Goal: Information Seeking & Learning: Check status

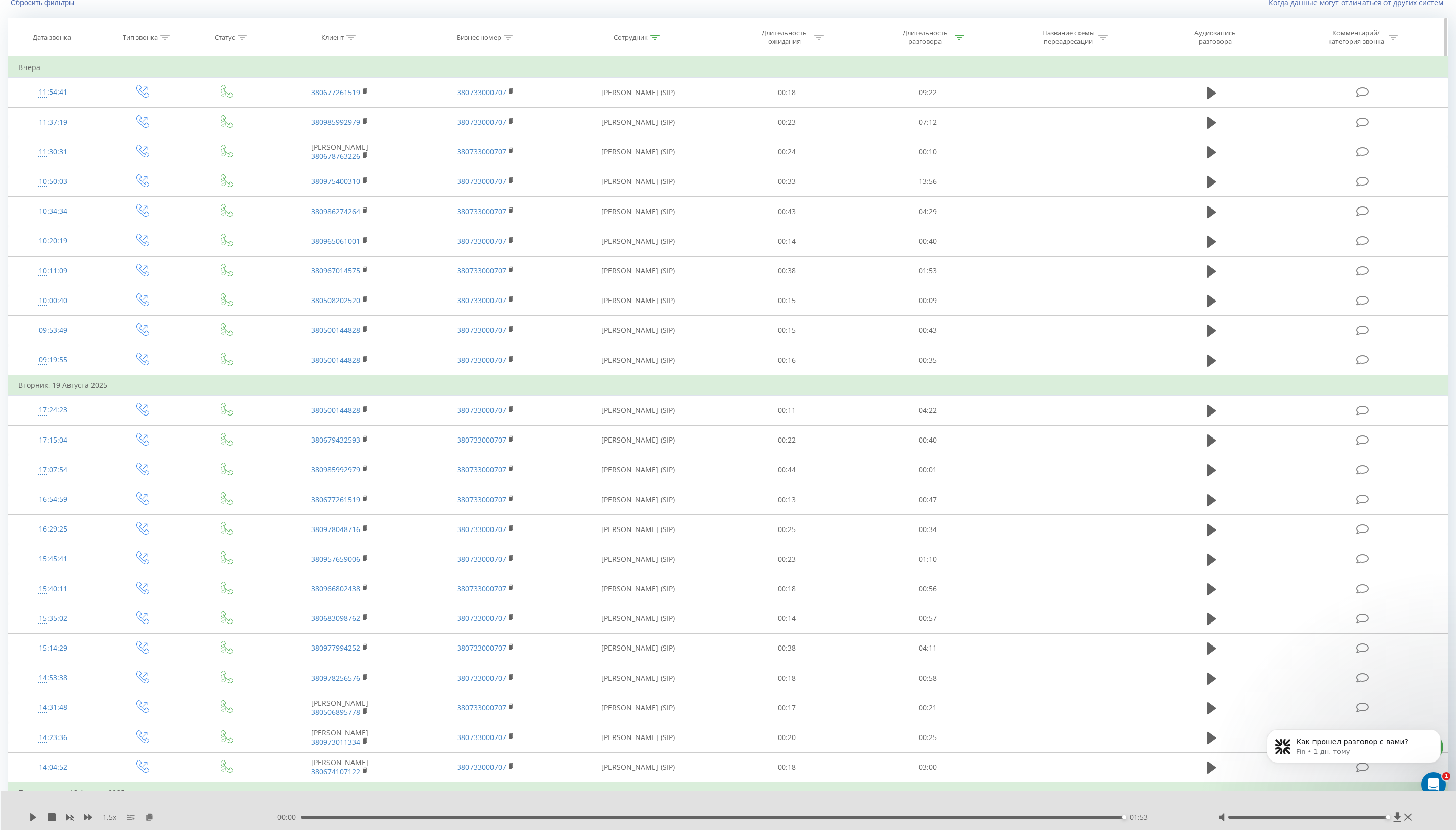
click at [656, 41] on div at bounding box center [655, 37] width 9 height 9
click at [608, 115] on input "[PERSON_NAME]" at bounding box center [637, 110] width 90 height 18
type input "тарута"
click at [661, 133] on span "OK" at bounding box center [660, 131] width 29 height 16
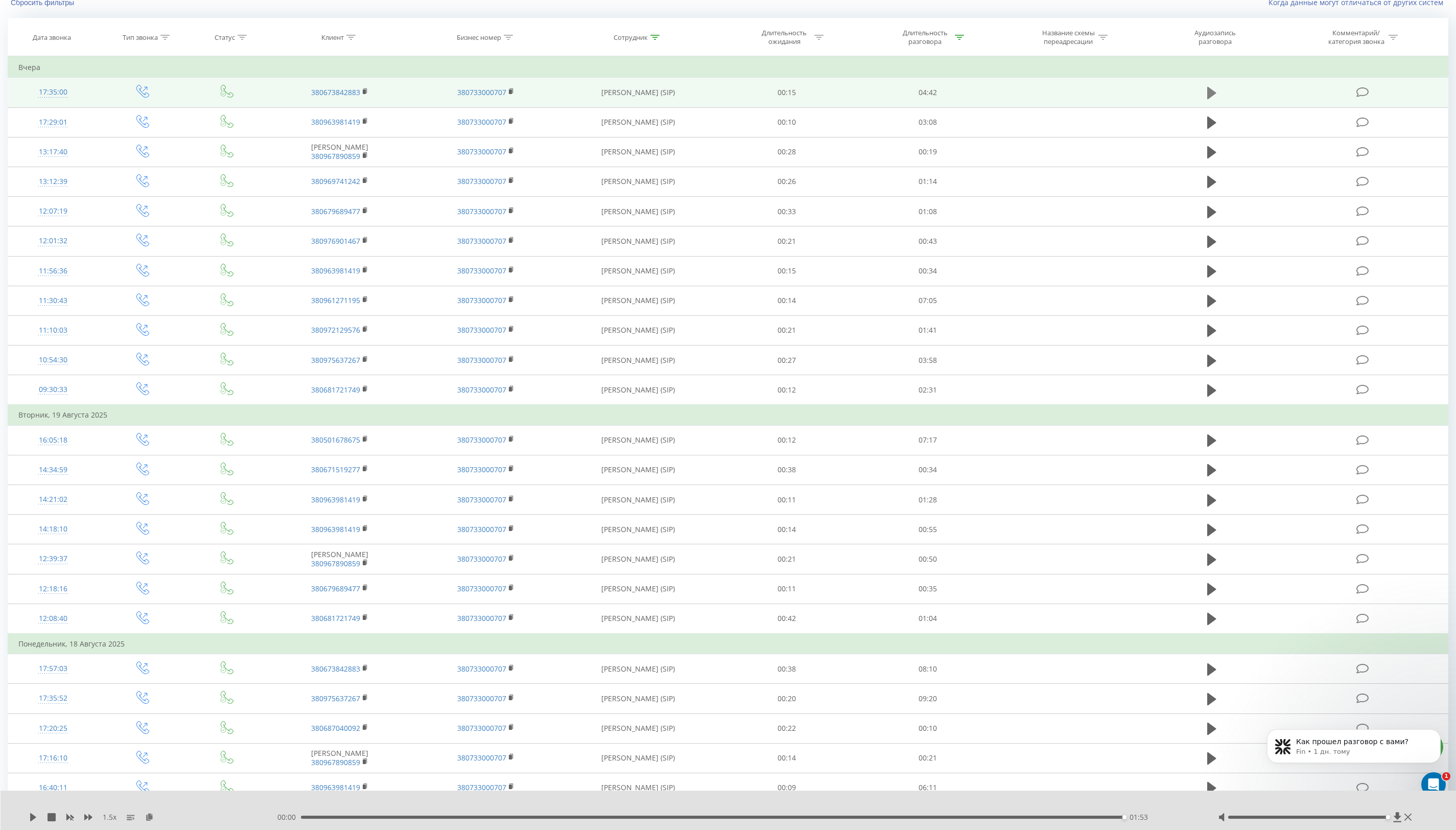
click at [1214, 93] on icon at bounding box center [1212, 93] width 9 height 12
click at [370, 817] on div "00:22" at bounding box center [715, 817] width 824 height 3
click at [34, 816] on icon at bounding box center [33, 817] width 8 height 8
click at [34, 816] on icon at bounding box center [33, 817] width 6 height 8
click at [34, 816] on icon at bounding box center [33, 817] width 8 height 8
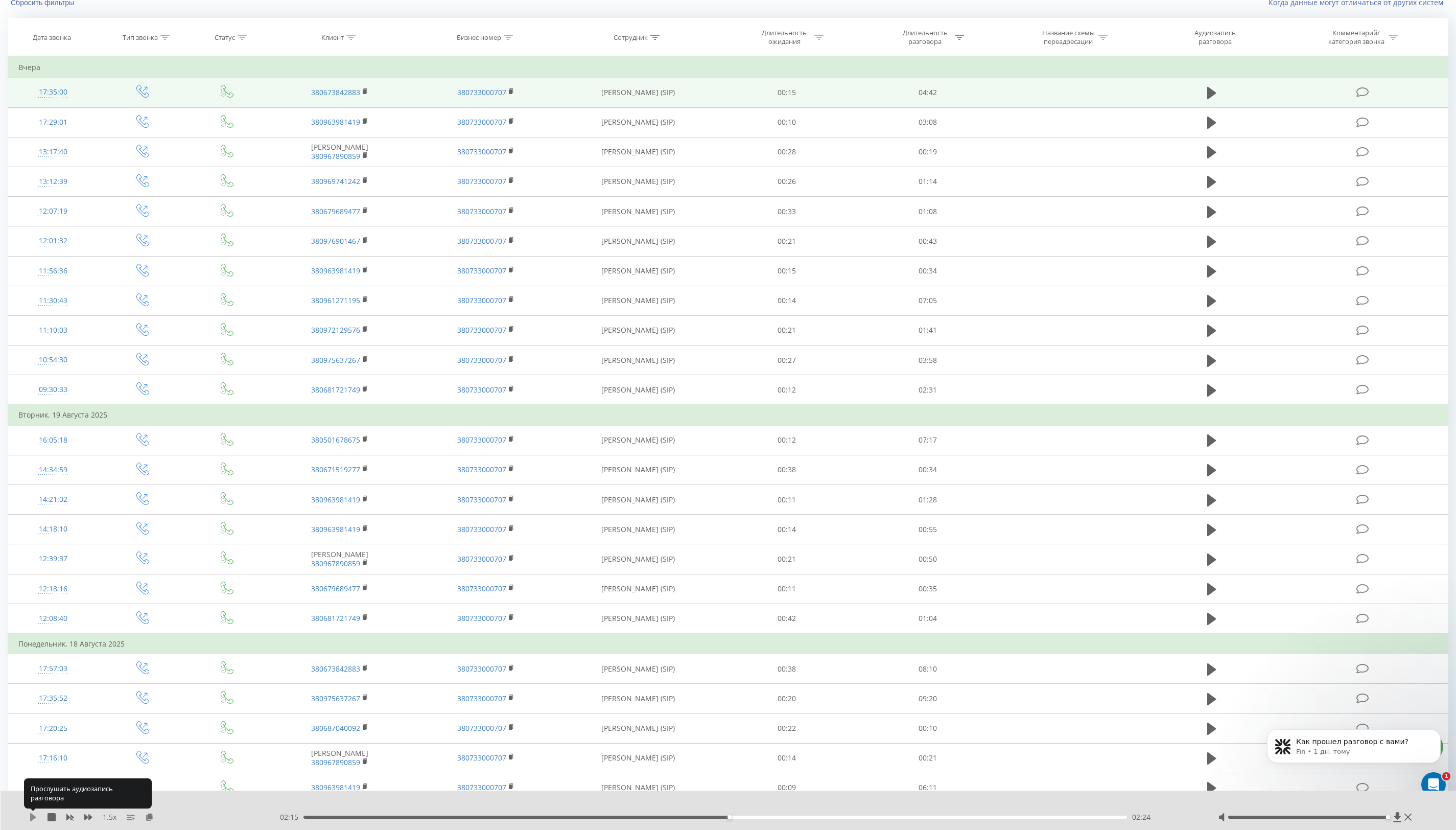
click at [34, 816] on icon at bounding box center [33, 817] width 6 height 8
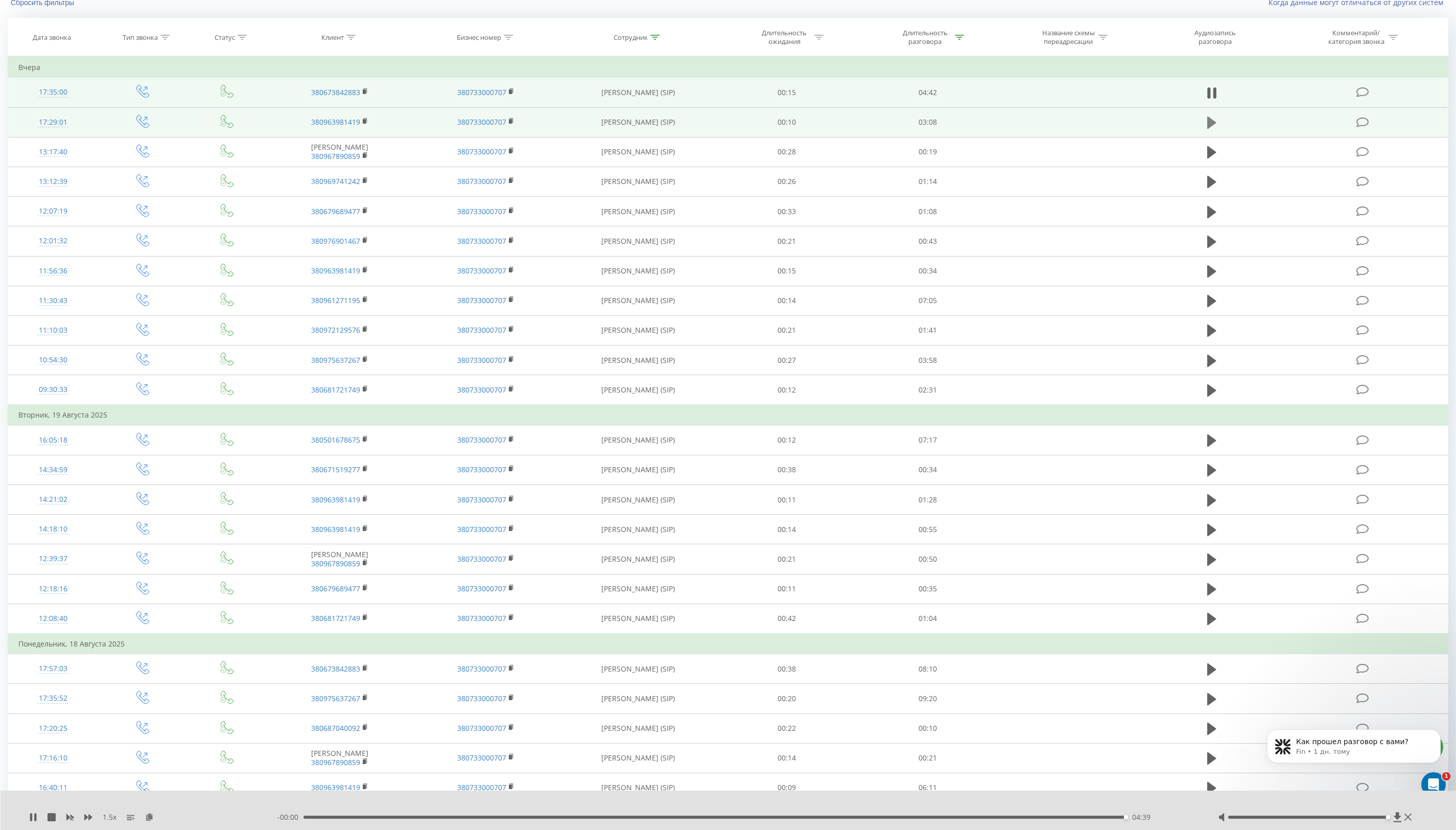
click at [1209, 121] on icon at bounding box center [1212, 122] width 9 height 12
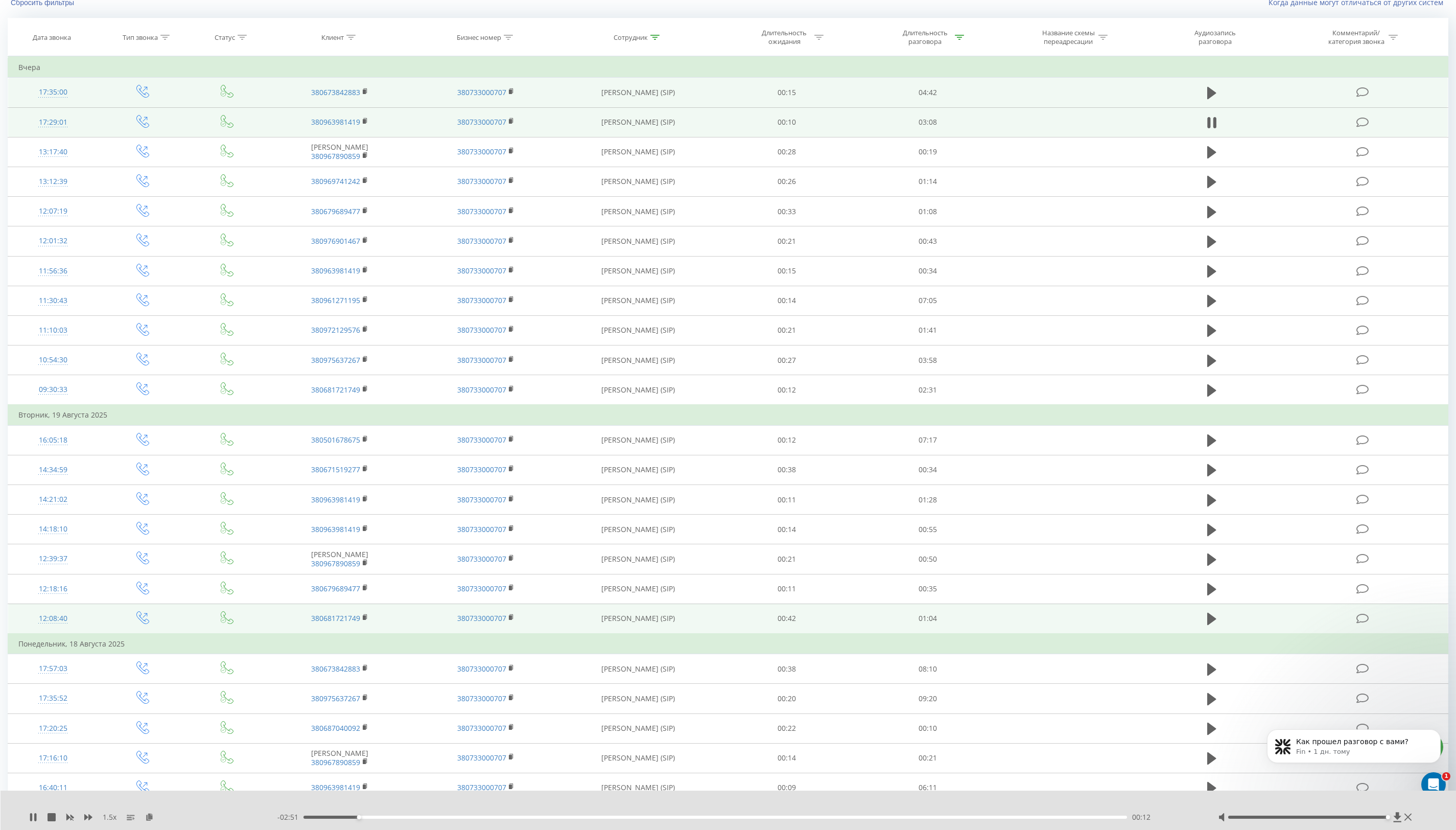
scroll to position [185, 0]
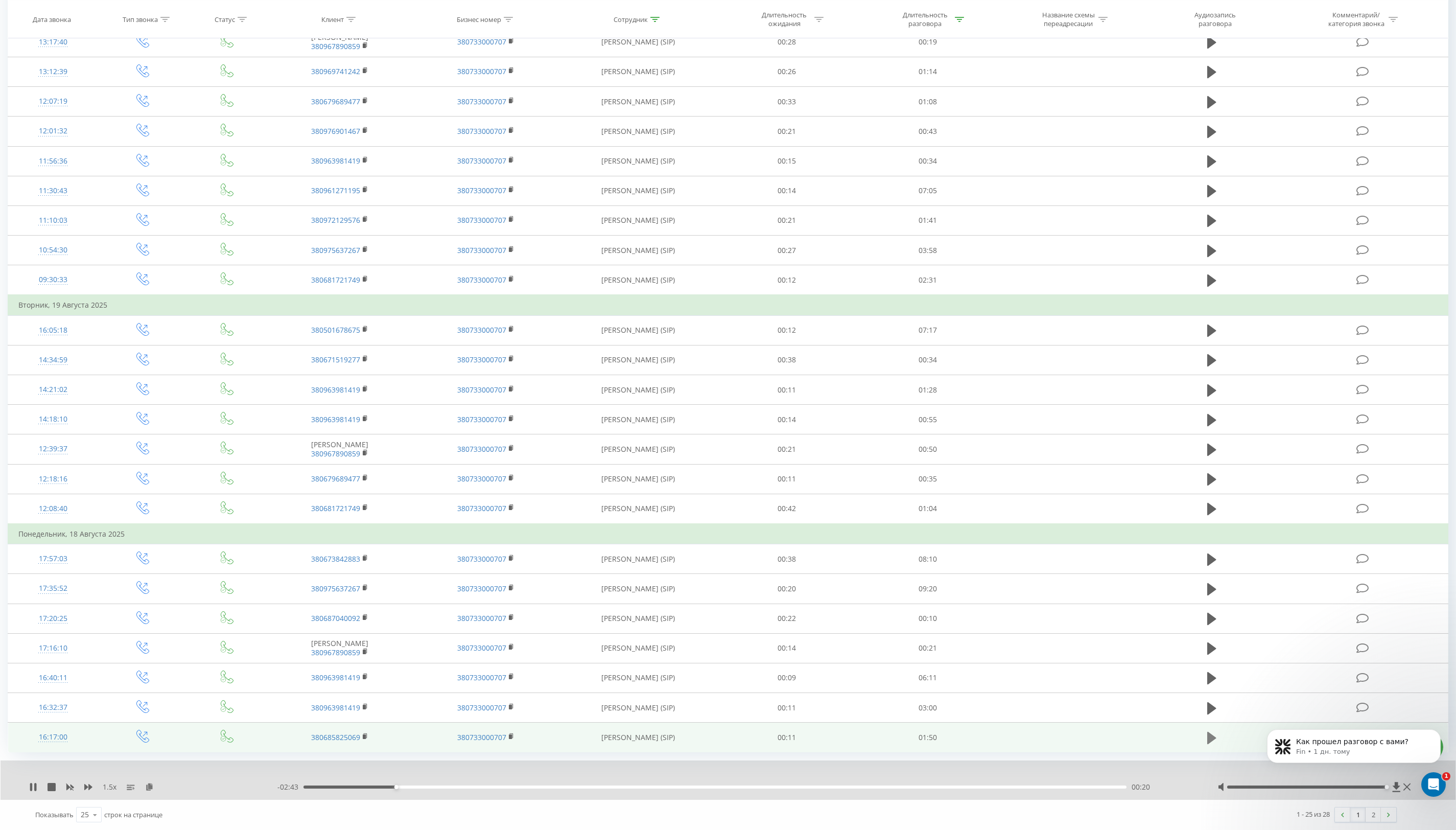
click at [1212, 739] on icon at bounding box center [1212, 737] width 9 height 12
click at [888, 787] on div "01:18" at bounding box center [715, 787] width 823 height 3
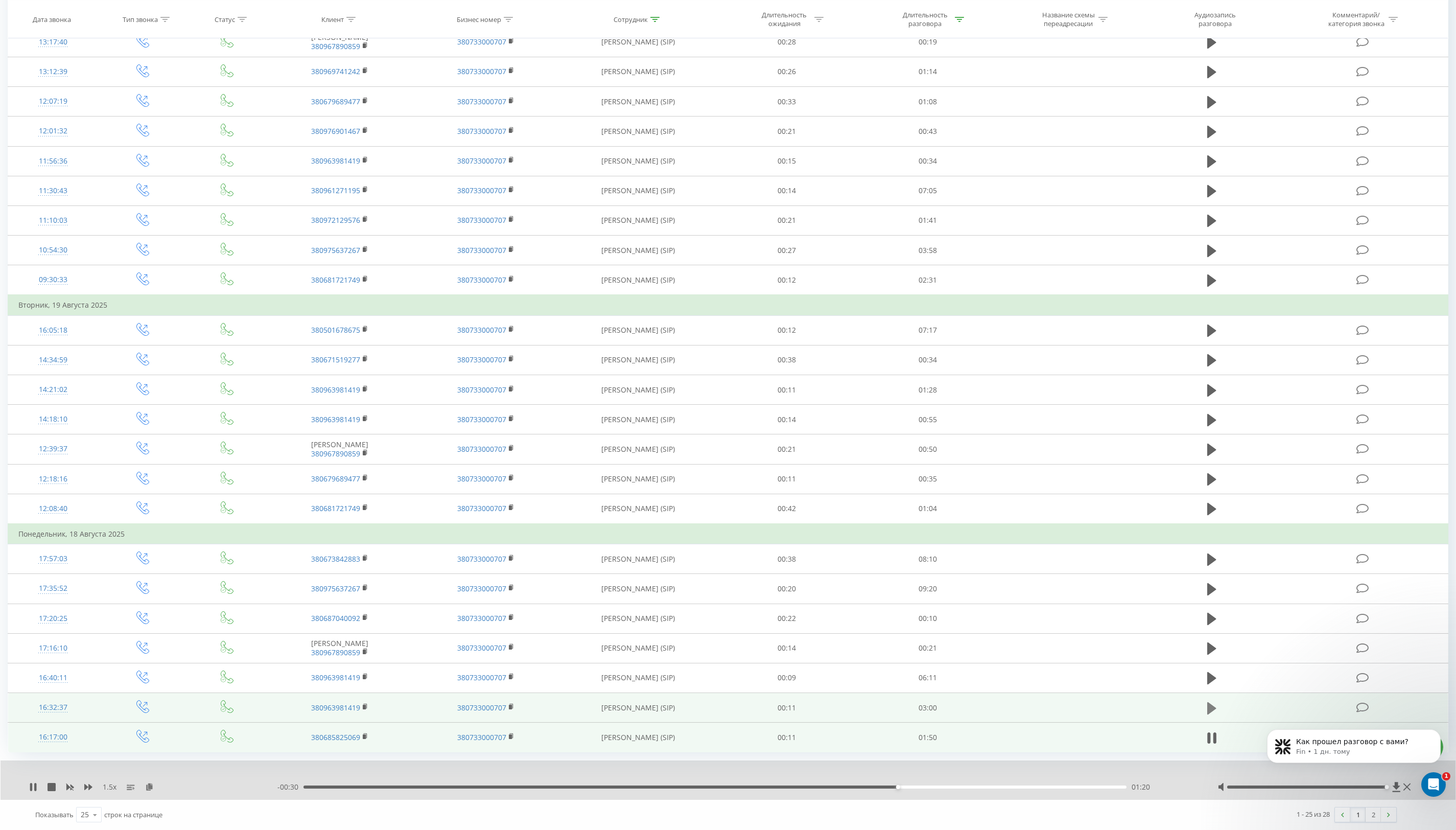
click at [1213, 705] on icon at bounding box center [1212, 707] width 9 height 12
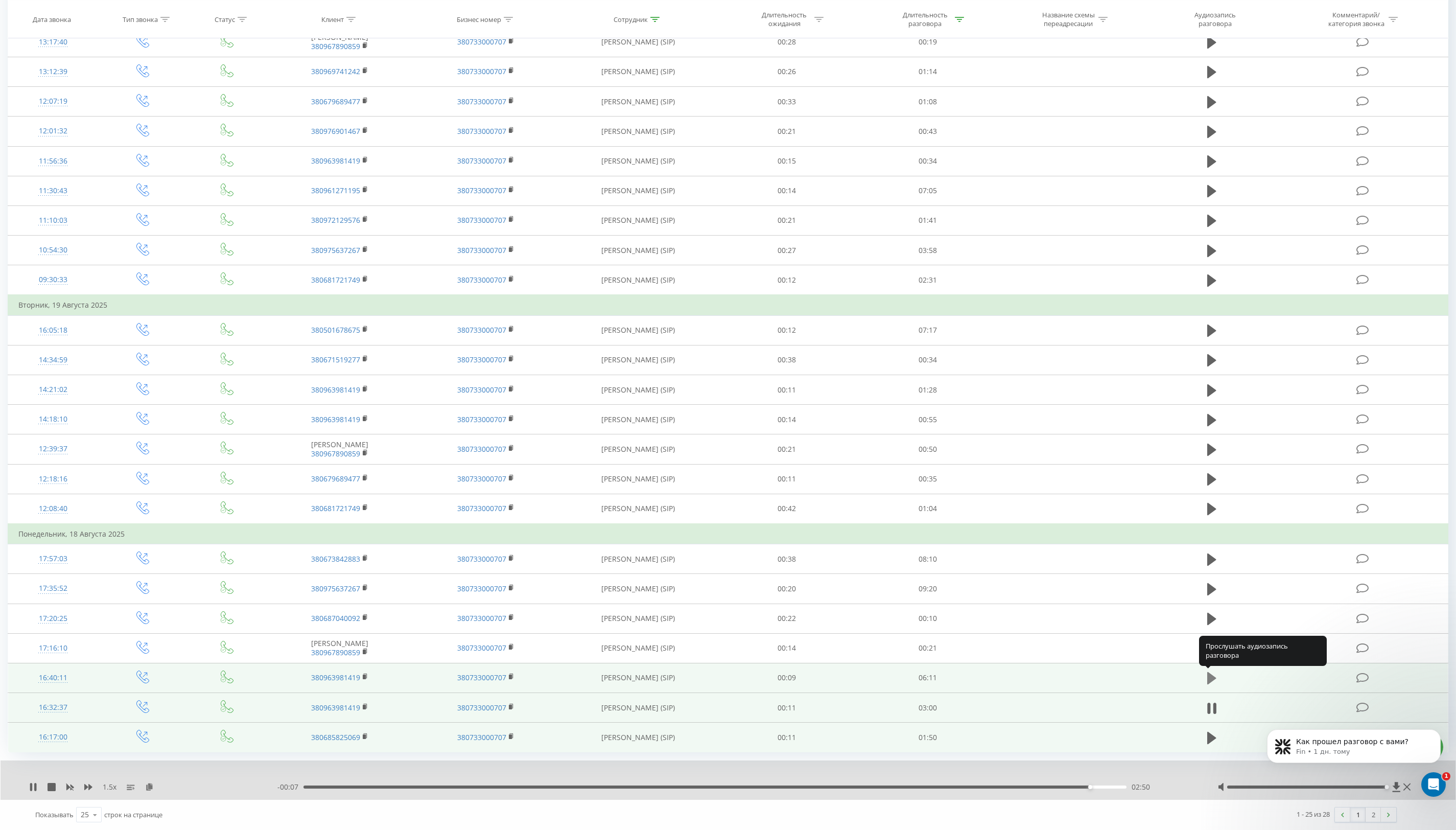
click at [1212, 676] on icon at bounding box center [1212, 677] width 9 height 12
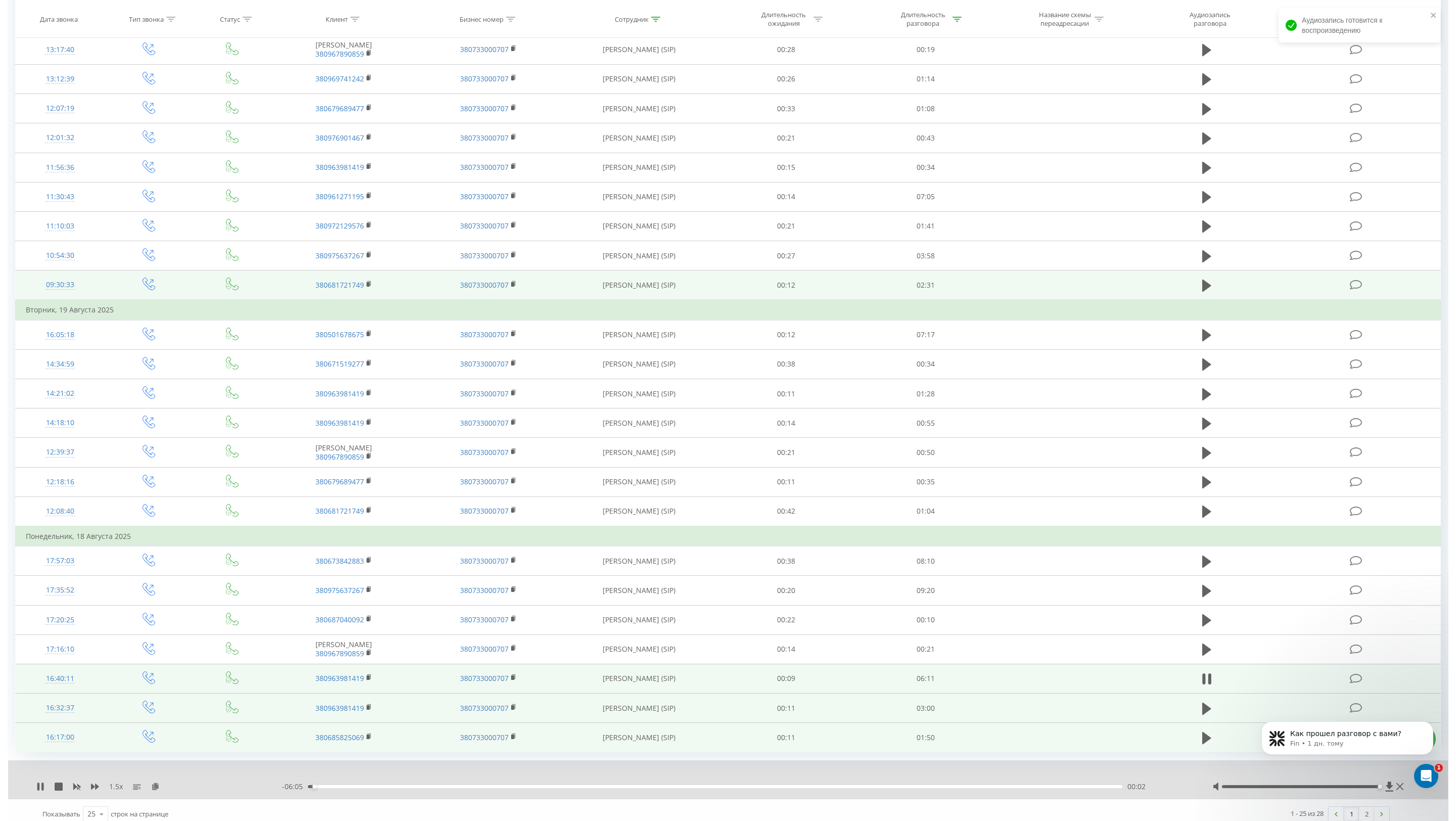
scroll to position [172, 0]
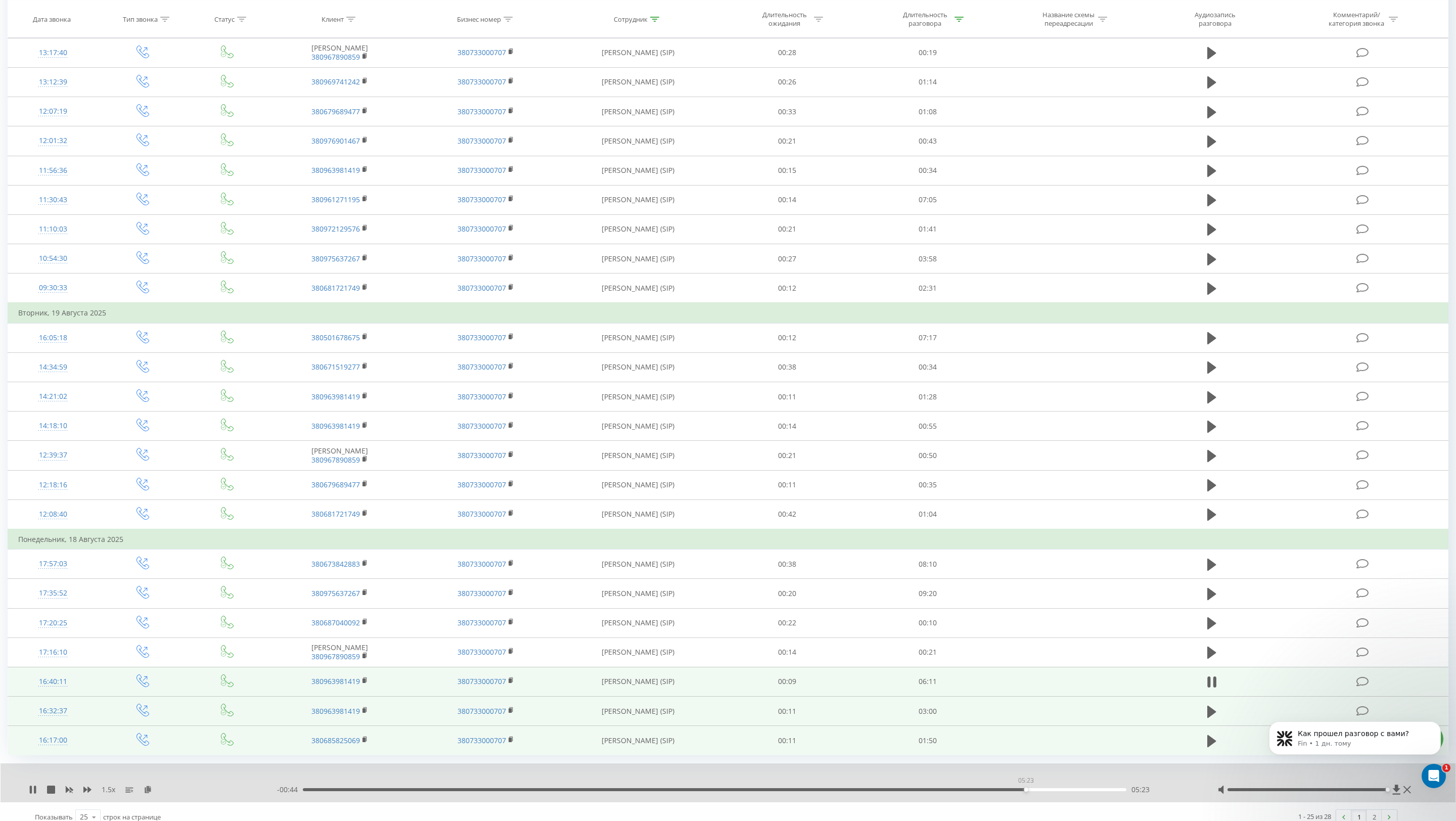
click at [1026, 788] on div "05:23" at bounding box center [714, 789] width 824 height 3
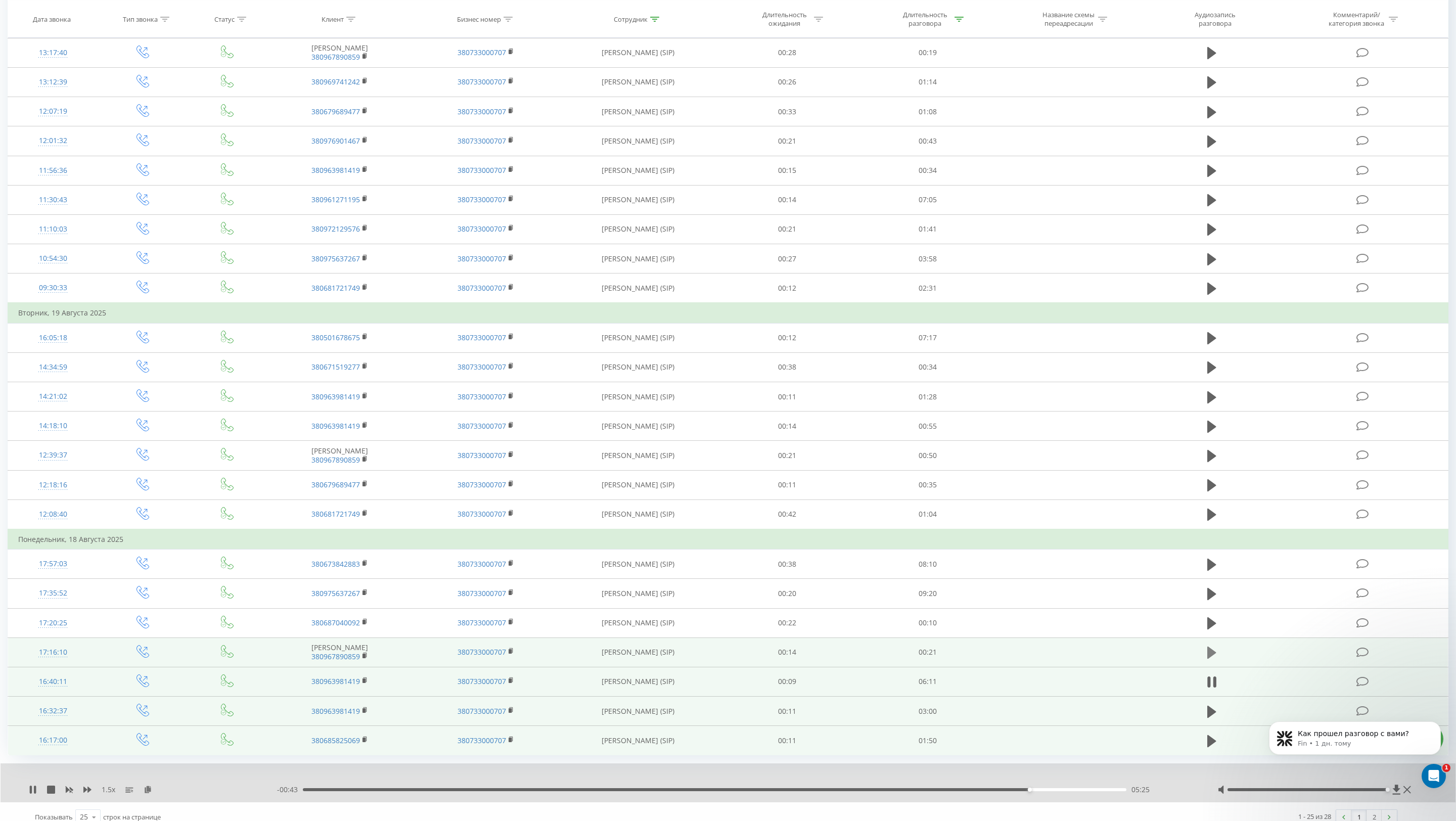
click at [1210, 649] on icon at bounding box center [1212, 652] width 9 height 12
click at [34, 787] on icon at bounding box center [35, 789] width 2 height 8
click at [34, 787] on icon at bounding box center [33, 789] width 8 height 8
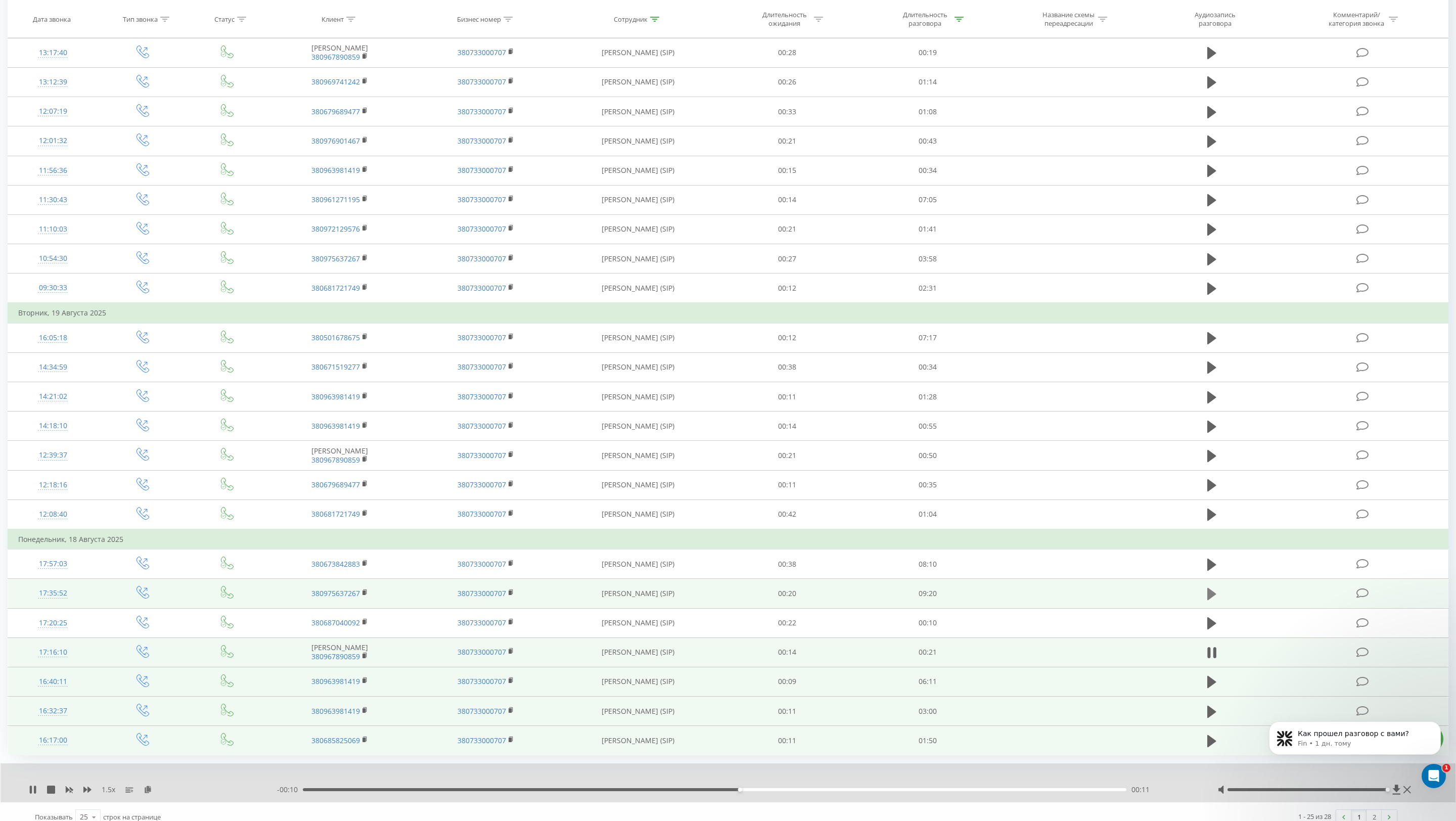
click at [1214, 594] on icon at bounding box center [1212, 593] width 9 height 12
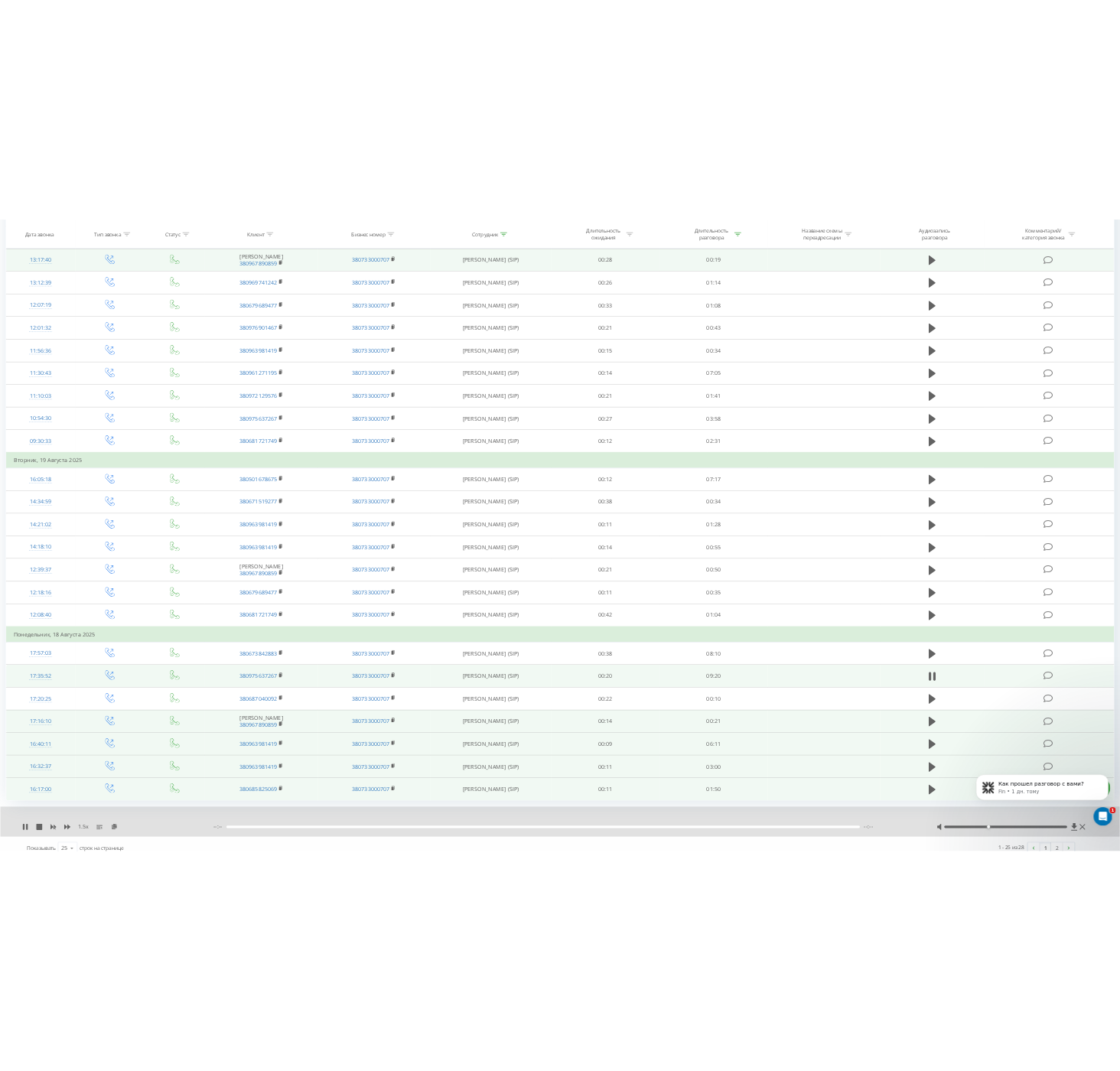
scroll to position [216, 0]
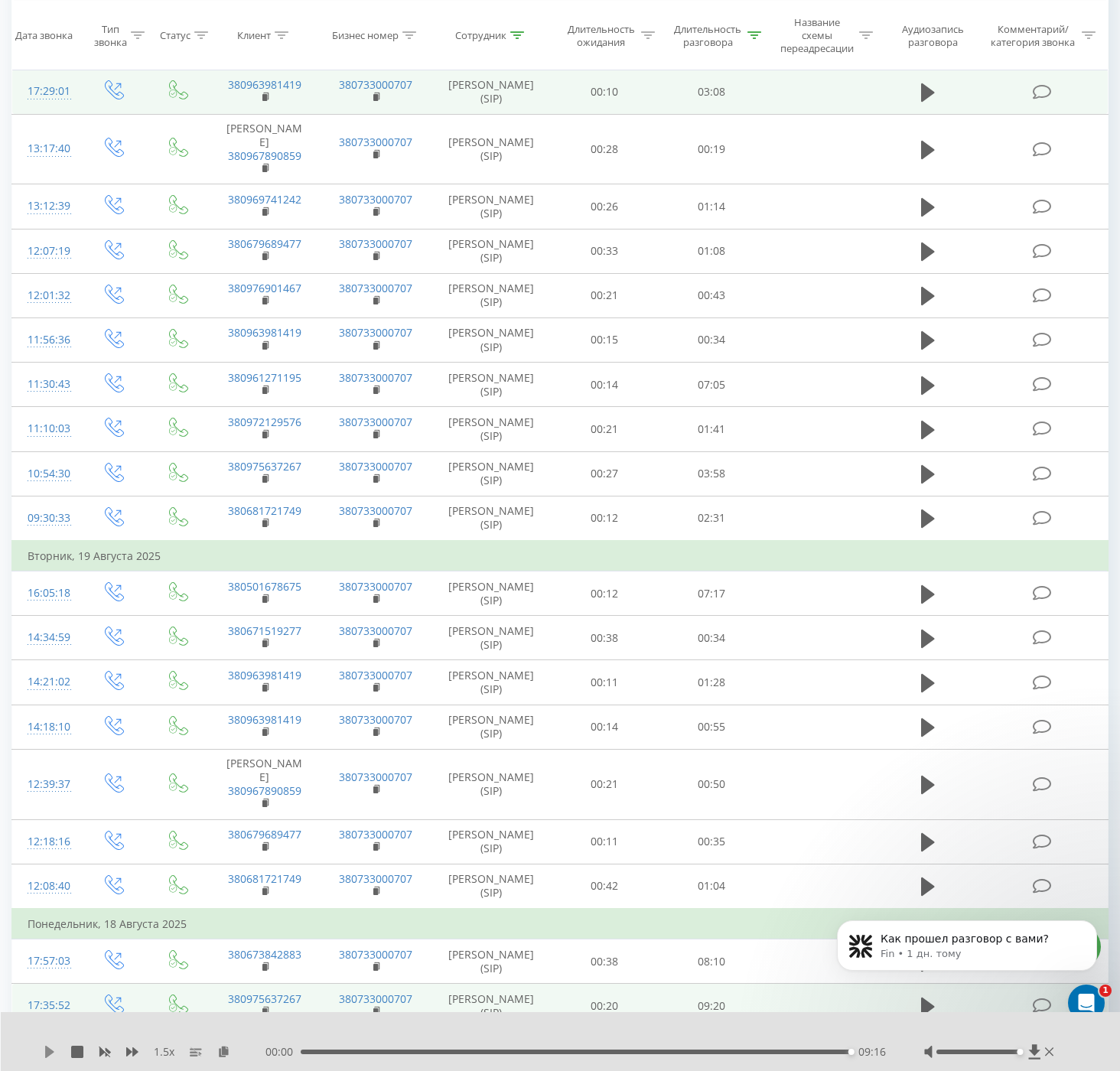
click at [50, 1054] on icon at bounding box center [50, 1052] width 9 height 12
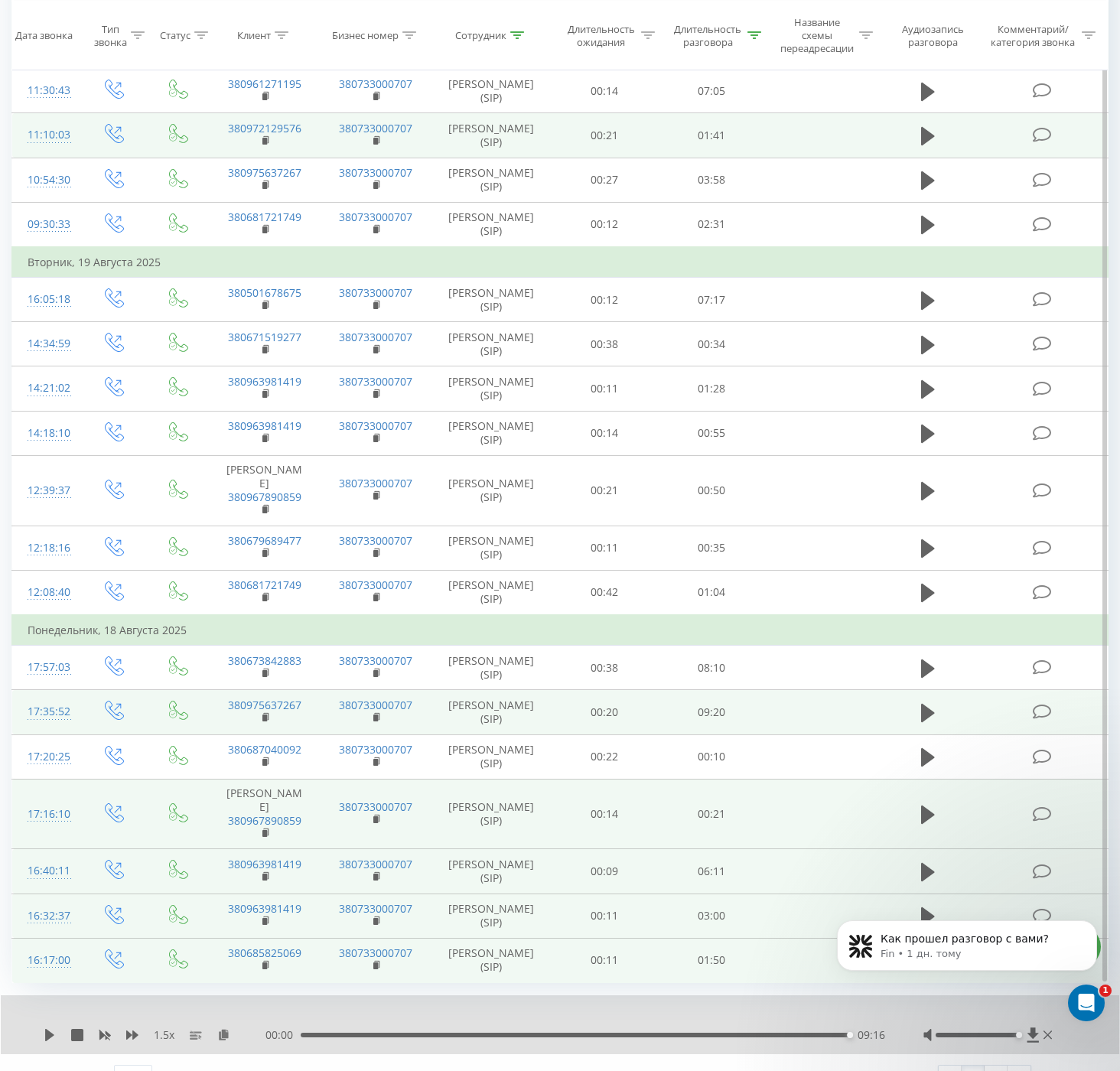
scroll to position [513, 0]
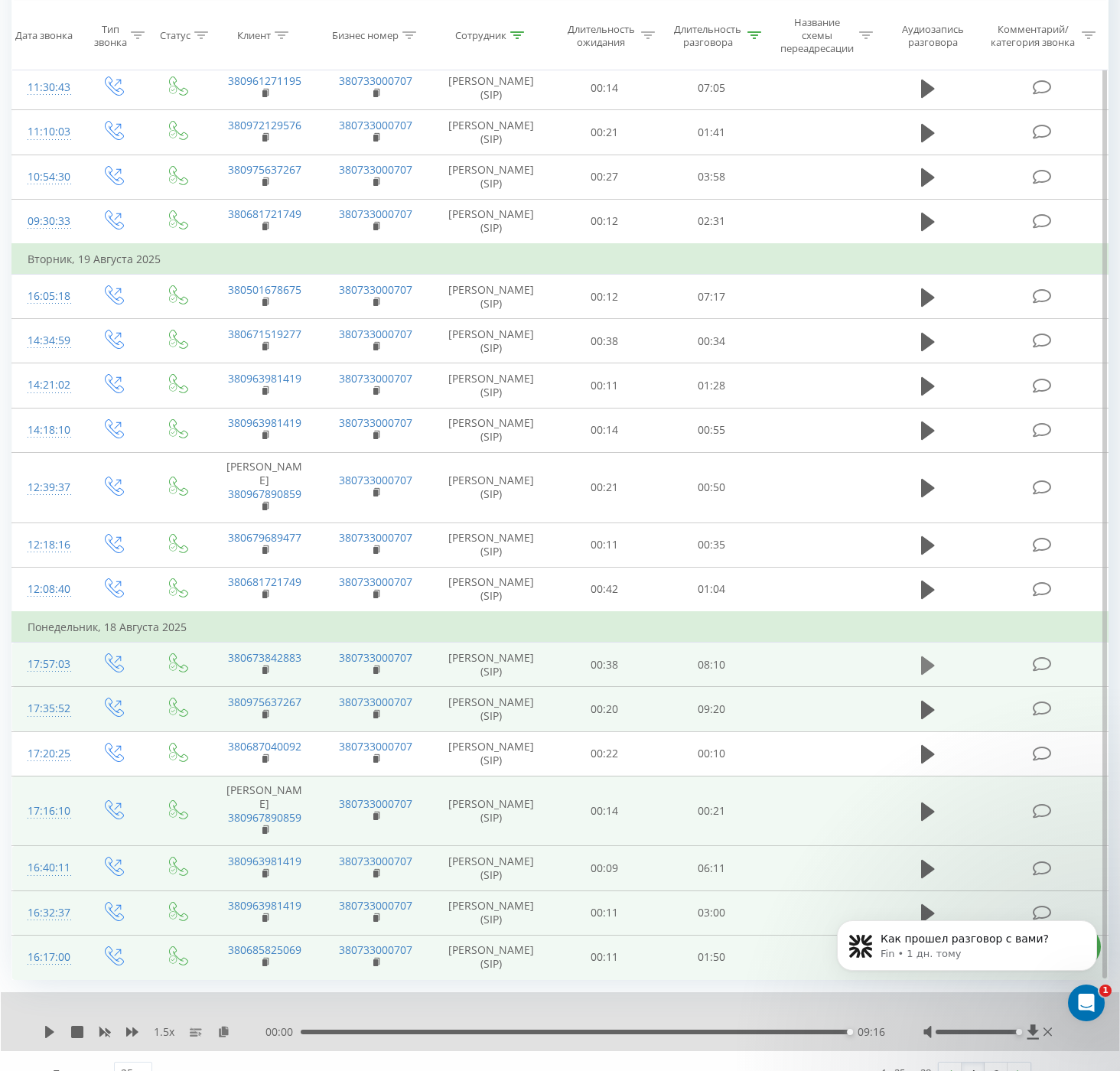
click at [917, 655] on button at bounding box center [928, 666] width 23 height 23
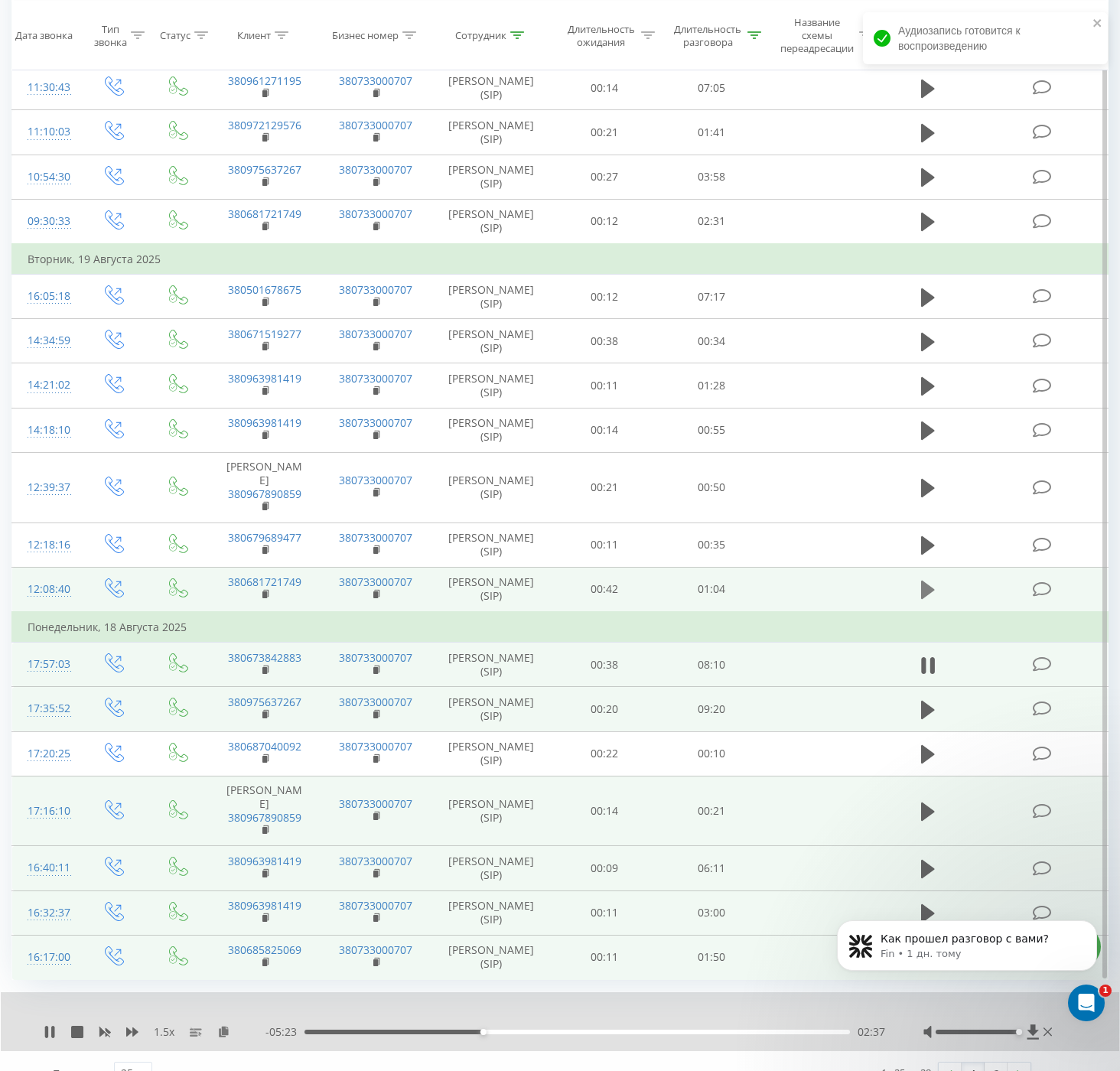
click at [927, 582] on icon at bounding box center [928, 589] width 14 height 21
click at [927, 662] on icon at bounding box center [928, 665] width 14 height 18
click at [595, 1034] on div at bounding box center [571, 1032] width 558 height 4
click at [590, 1030] on div at bounding box center [571, 1032] width 558 height 4
click at [536, 1028] on div "- 05:23 02:38 02:38" at bounding box center [575, 1033] width 619 height 15
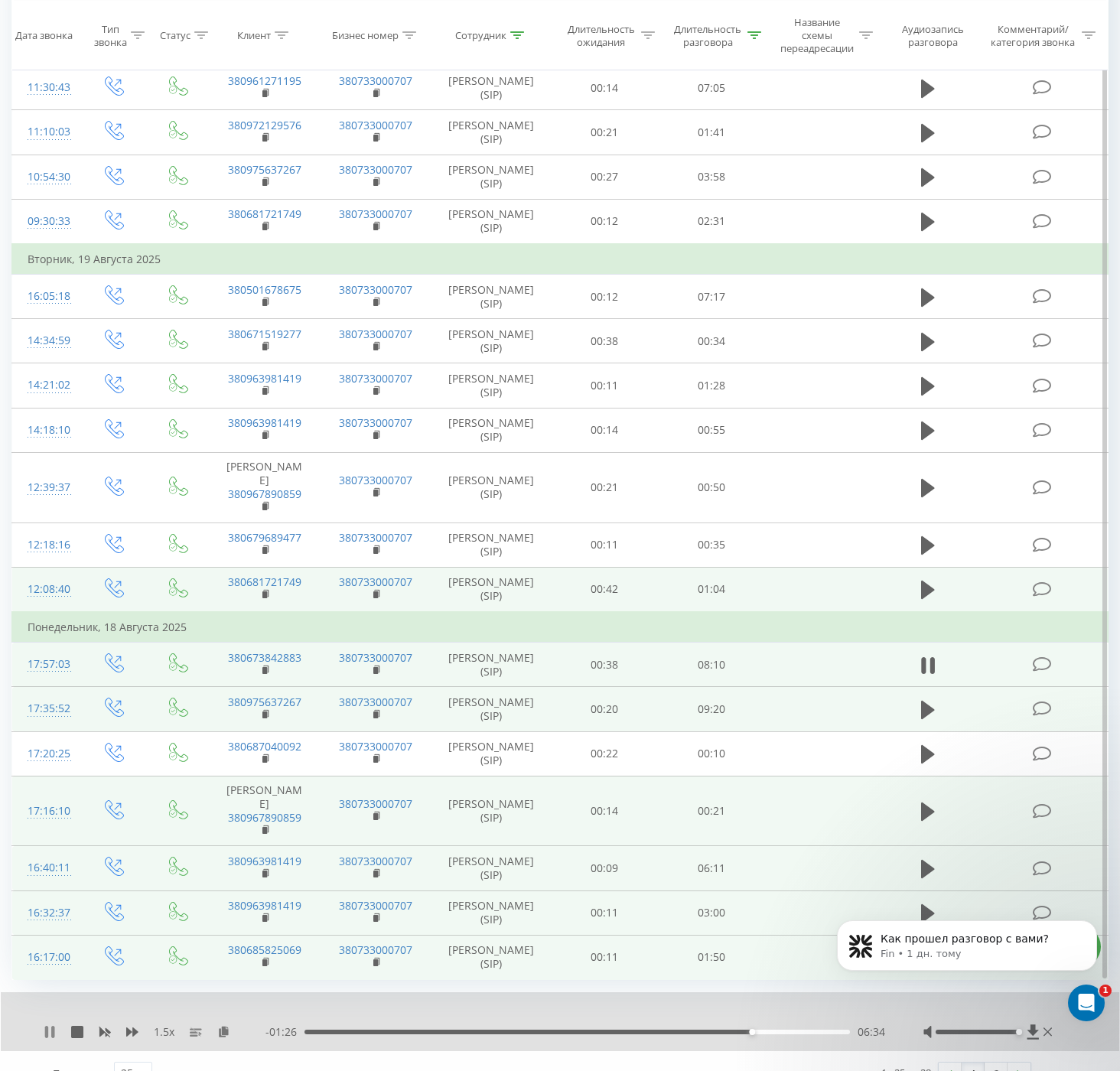
click at [47, 1036] on icon at bounding box center [47, 1032] width 3 height 12
